Goal: Find specific page/section: Find specific page/section

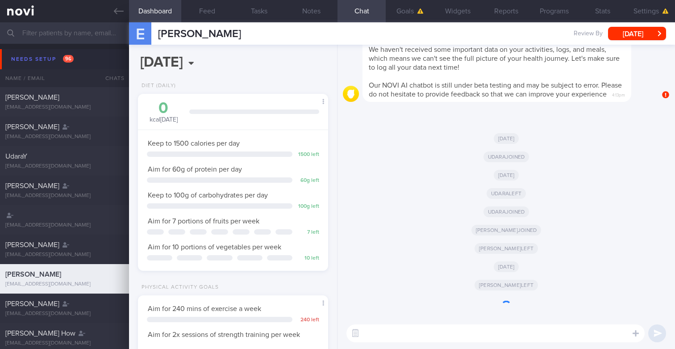
scroll to position [89, 178]
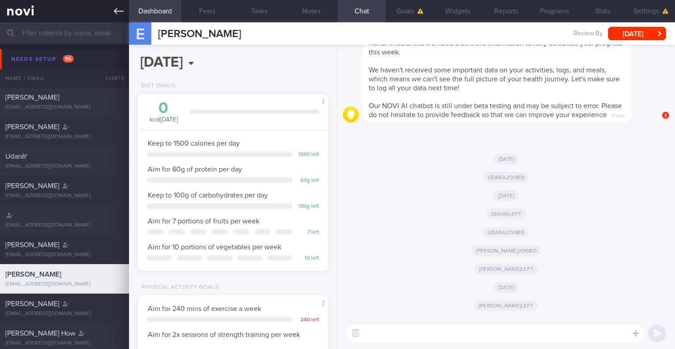
click at [79, 22] on link at bounding box center [64, 11] width 129 height 22
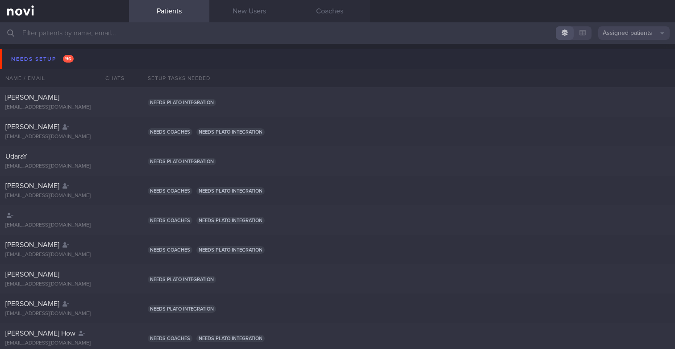
click at [81, 34] on input "text" at bounding box center [337, 32] width 675 height 21
click at [651, 33] on button "Assigned patients" at bounding box center [633, 32] width 71 height 13
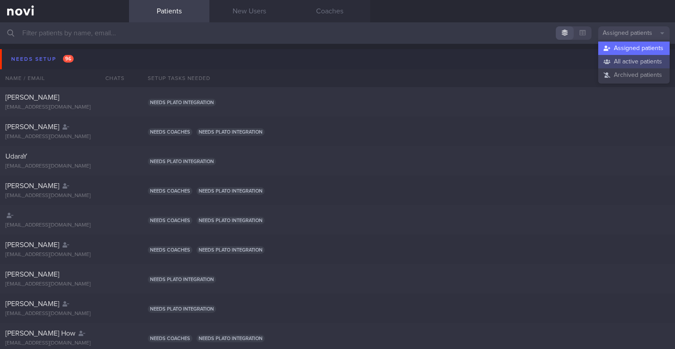
click at [617, 61] on button "All active patients" at bounding box center [633, 61] width 71 height 13
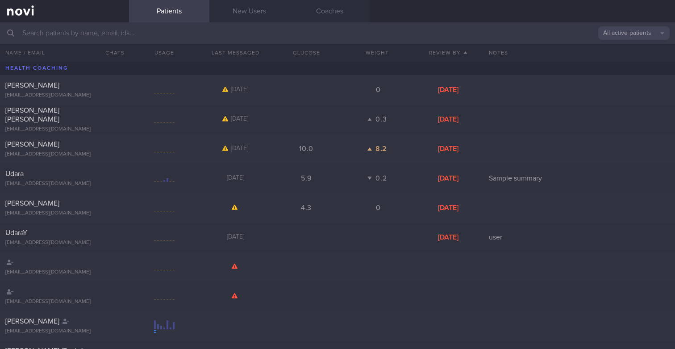
click at [481, 36] on input "text" at bounding box center [337, 32] width 675 height 21
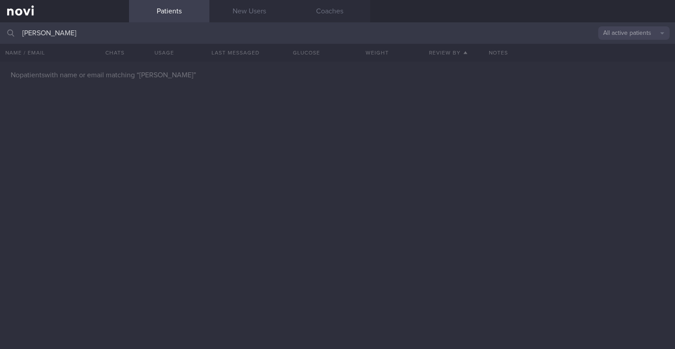
click at [60, 36] on input "[PERSON_NAME]" at bounding box center [337, 32] width 675 height 21
click at [639, 34] on button "All active patients" at bounding box center [633, 32] width 71 height 13
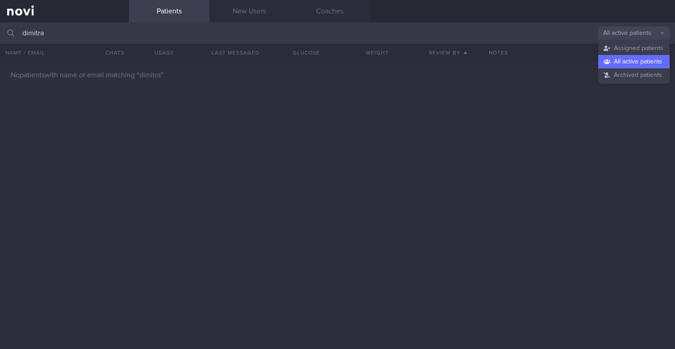
click at [617, 60] on button "All active patients" at bounding box center [633, 61] width 71 height 13
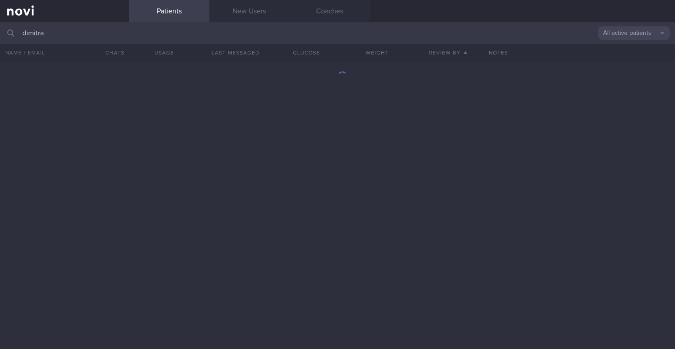
click at [274, 37] on input "dimitra" at bounding box center [337, 32] width 675 height 21
type input "dimitri"
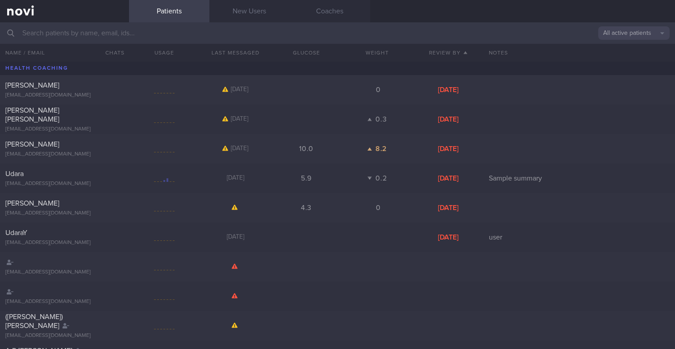
click at [272, 31] on input "text" at bounding box center [337, 32] width 675 height 21
click at [375, 22] on div "Patients New Users Coaches" at bounding box center [402, 11] width 546 height 22
click at [240, 41] on input "text" at bounding box center [337, 32] width 675 height 21
type input "if we ju"
type input "[PERSON_NAME]"
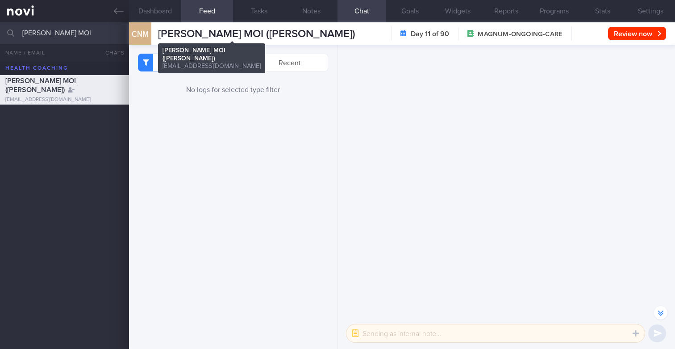
select select "8"
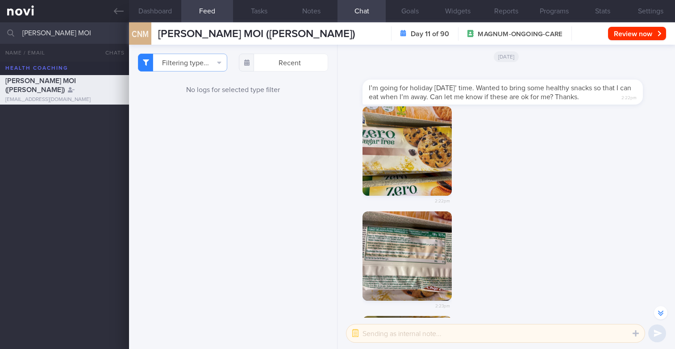
click at [91, 33] on input "CHONG NYUEN MOI" at bounding box center [337, 32] width 675 height 21
type input "[PERSON_NAME]"
click at [117, 16] on icon at bounding box center [119, 11] width 10 height 10
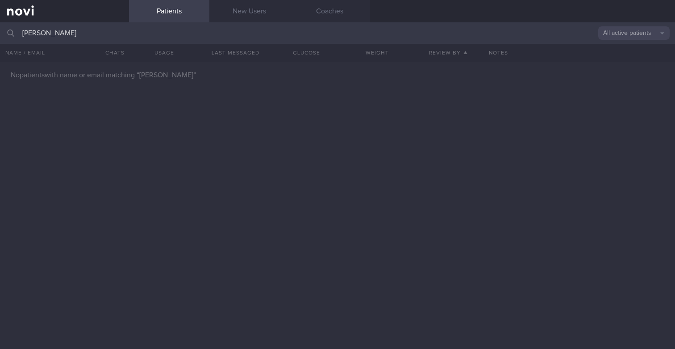
click at [644, 31] on button "All active patients" at bounding box center [633, 32] width 71 height 13
click at [346, 30] on input "[PERSON_NAME]" at bounding box center [337, 32] width 675 height 21
type input "dimitra setia"
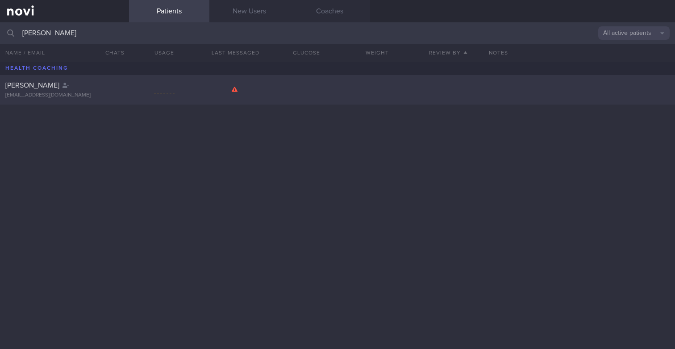
click at [175, 87] on div at bounding box center [164, 89] width 71 height 11
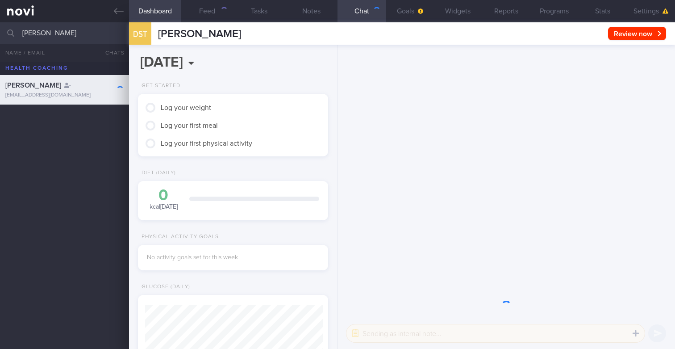
scroll to position [89, 178]
drag, startPoint x: 267, startPoint y: 33, endPoint x: 157, endPoint y: 29, distance: 110.3
click at [157, 29] on div "DST DIMITRA SETIA TASLIM DIMITRA SETIA TASLIM dt6nz9f5dk@privaterelay.appleid.c…" at bounding box center [185, 33] width 112 height 22
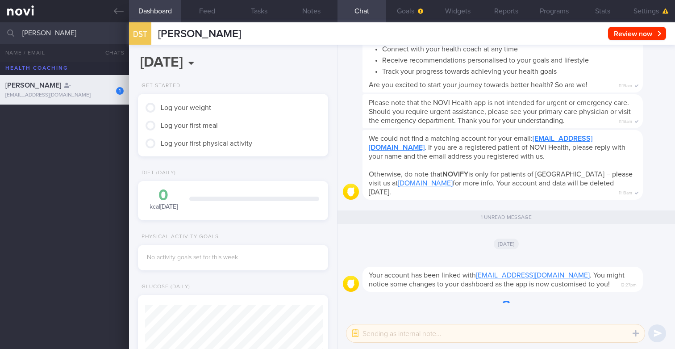
copy span "[PERSON_NAME]"
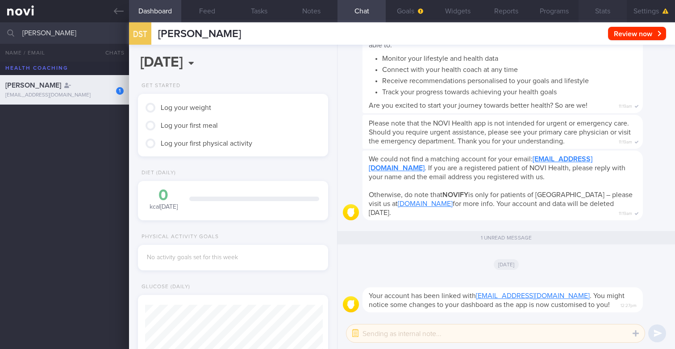
click at [601, 12] on button "Stats" at bounding box center [603, 11] width 48 height 22
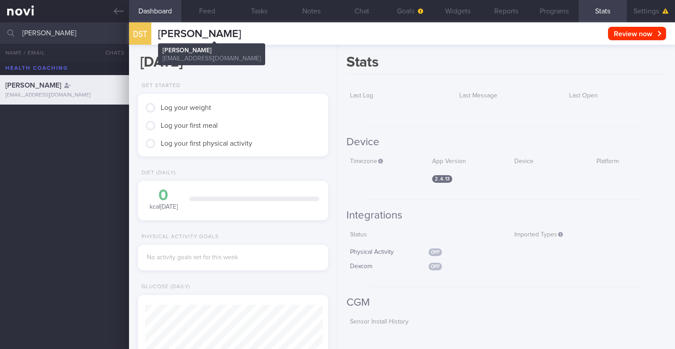
click at [166, 37] on span "[PERSON_NAME]" at bounding box center [199, 34] width 83 height 11
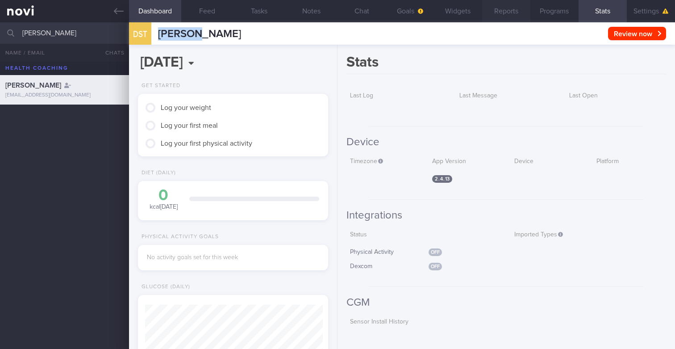
click at [501, 14] on button "Reports" at bounding box center [506, 11] width 48 height 22
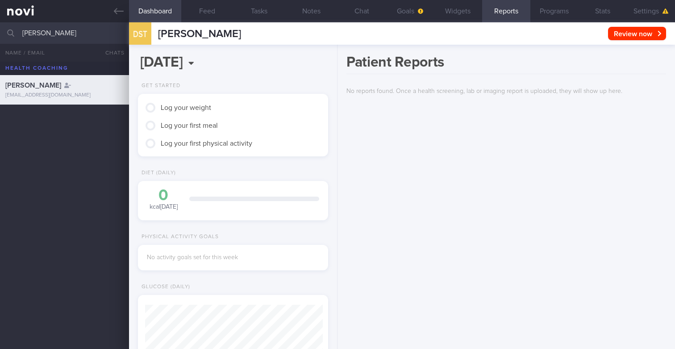
scroll to position [89, 178]
click at [367, 13] on button "Chat" at bounding box center [361, 11] width 48 height 22
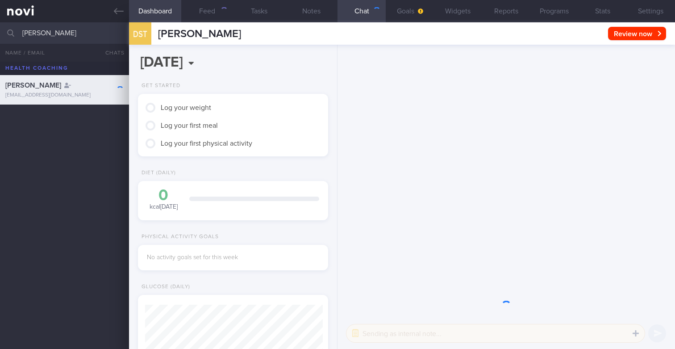
scroll to position [87, 174]
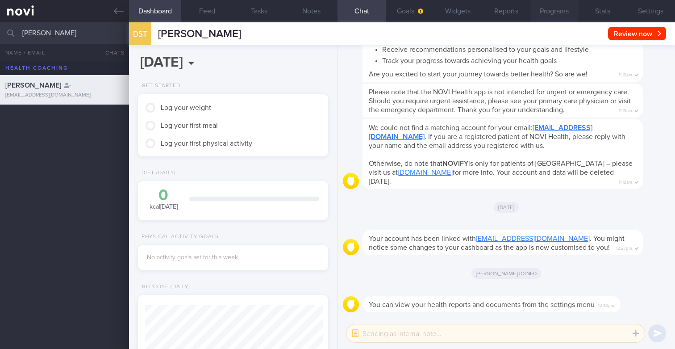
click at [555, 8] on button "Programs" at bounding box center [554, 11] width 48 height 22
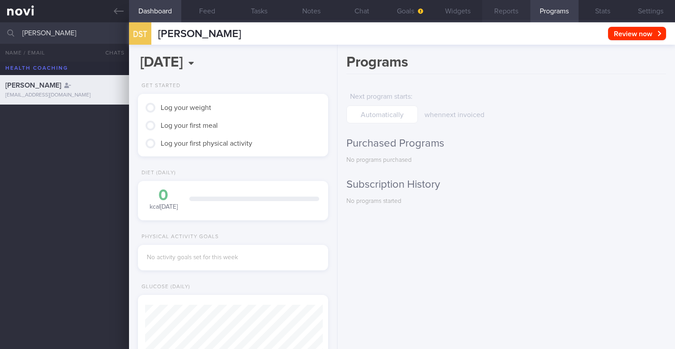
click at [500, 8] on button "Reports" at bounding box center [506, 11] width 48 height 22
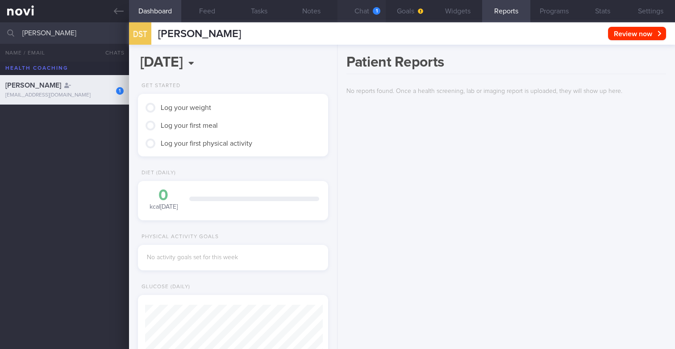
click at [365, 8] on button "Chat 1" at bounding box center [361, 11] width 48 height 22
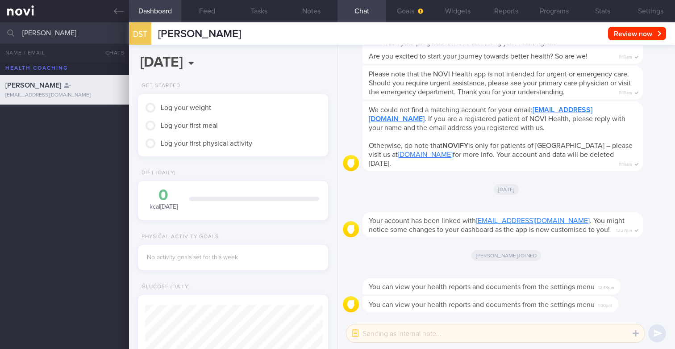
click at [577, 306] on span "You can view your health reports and documents from the settings menu" at bounding box center [482, 304] width 226 height 7
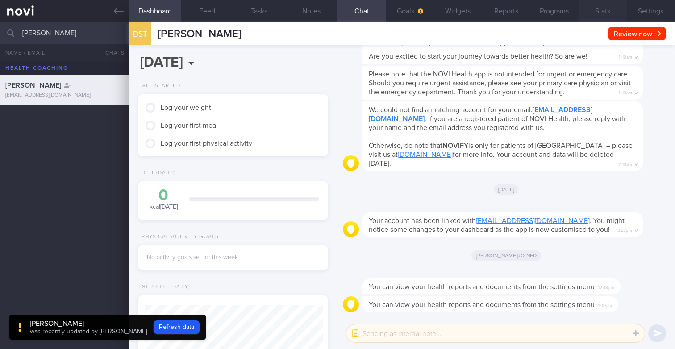
click at [597, 12] on button "Stats" at bounding box center [603, 11] width 48 height 22
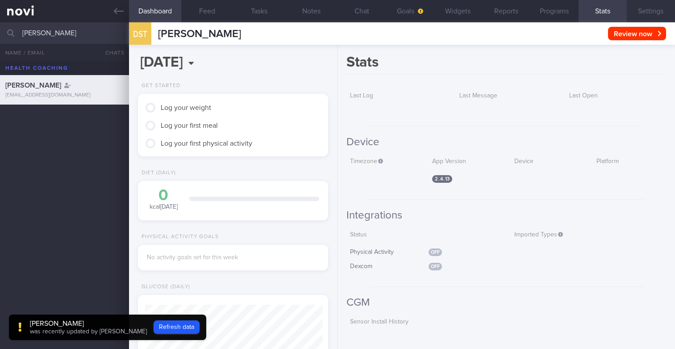
click at [633, 10] on button "Settings" at bounding box center [651, 11] width 48 height 22
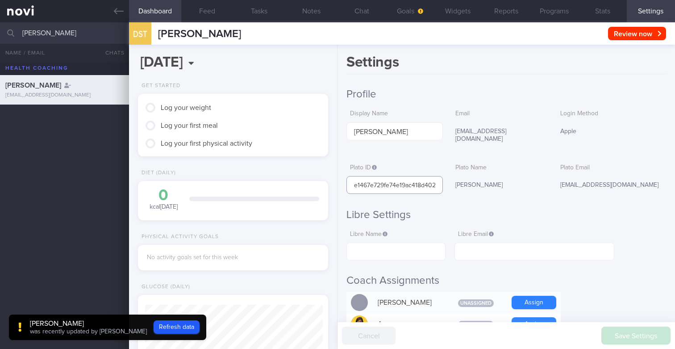
click at [377, 176] on input "e1467e729fe74e19ac418d402824dd8e" at bounding box center [394, 185] width 96 height 18
click at [357, 8] on button "Chat 1" at bounding box center [361, 11] width 48 height 22
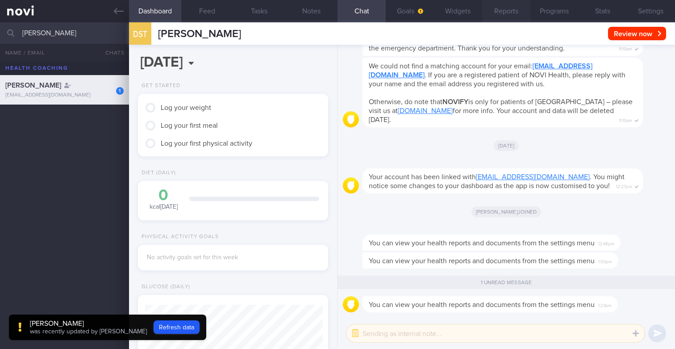
click at [507, 11] on button "Reports" at bounding box center [506, 11] width 48 height 22
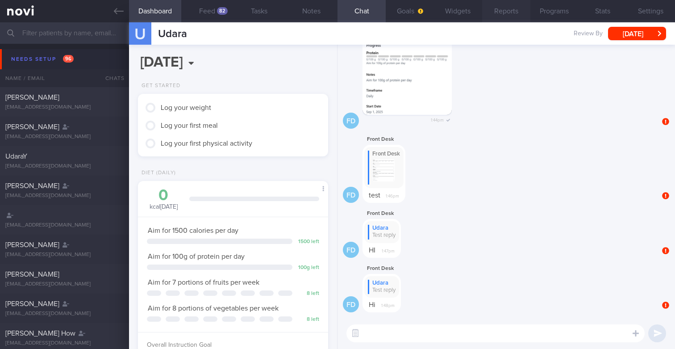
click at [517, 12] on button "Reports" at bounding box center [506, 11] width 48 height 22
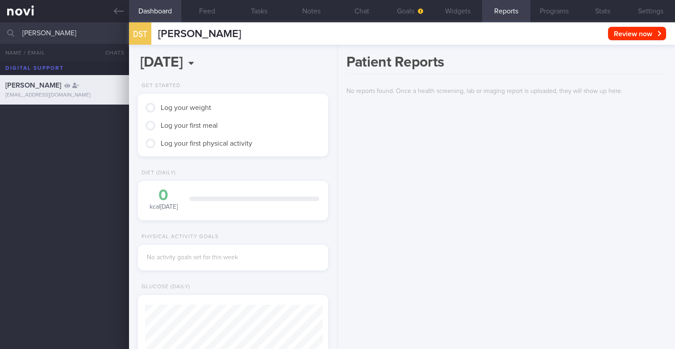
scroll to position [87, 174]
click at [200, 16] on button "Feed" at bounding box center [207, 11] width 52 height 22
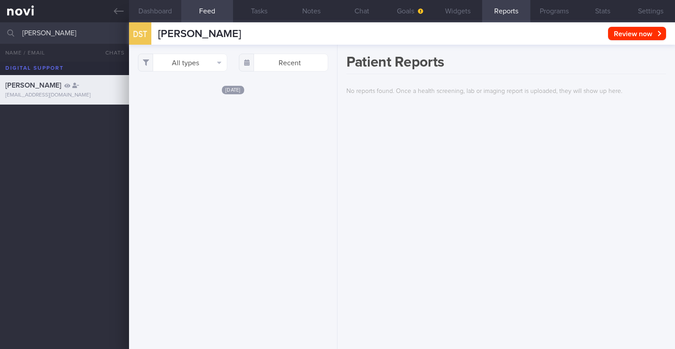
click at [178, 8] on button "Dashboard" at bounding box center [155, 11] width 52 height 22
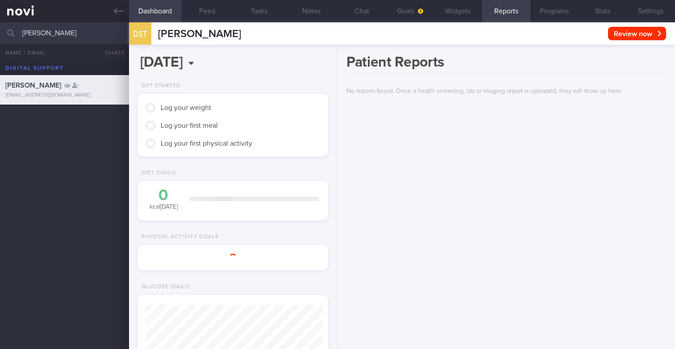
scroll to position [87, 174]
click at [349, 11] on button "Chat" at bounding box center [361, 11] width 48 height 22
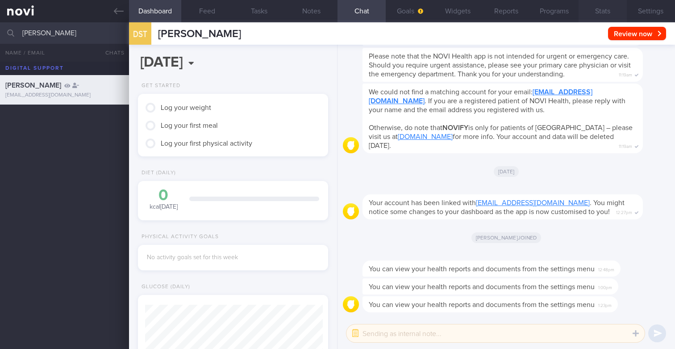
click at [583, 12] on button "Stats" at bounding box center [603, 11] width 48 height 22
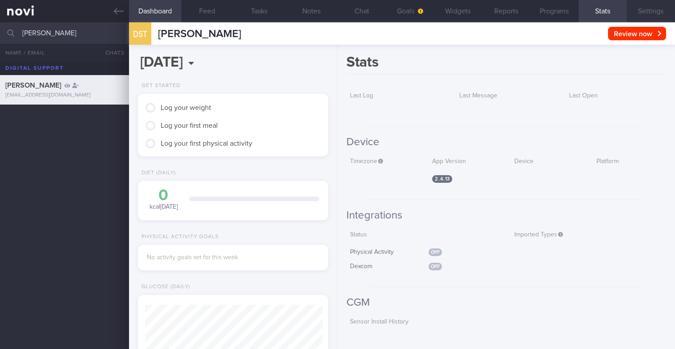
click at [637, 14] on button "Settings" at bounding box center [651, 11] width 48 height 22
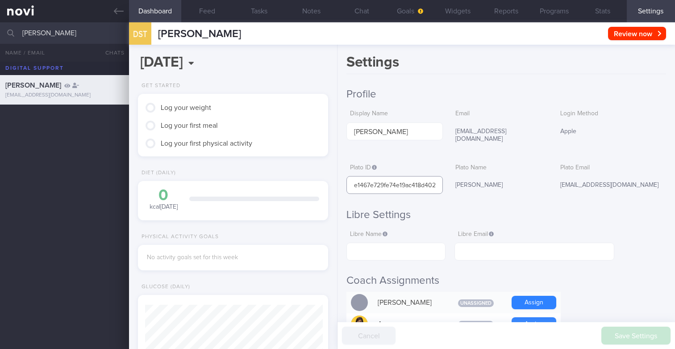
click at [395, 176] on input "e1467e729fe74e19ac418d402824dd8e" at bounding box center [394, 185] width 96 height 18
